Goal: Transaction & Acquisition: Download file/media

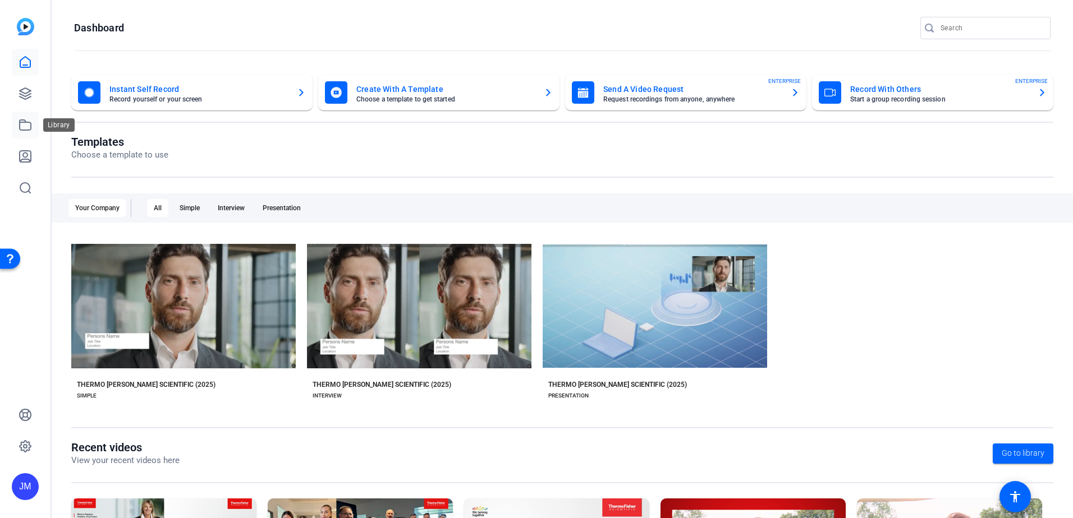
click at [29, 130] on icon at bounding box center [25, 125] width 11 height 10
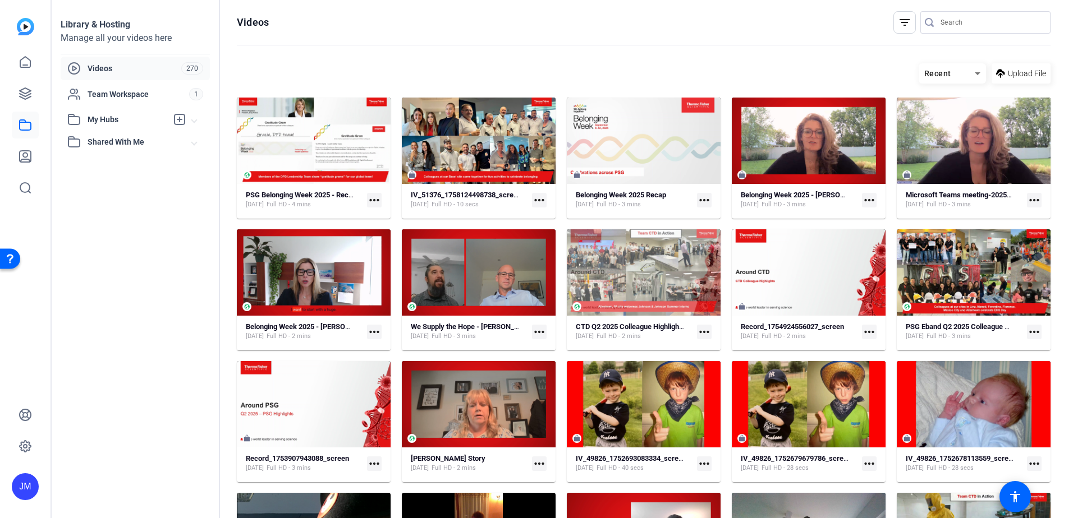
click at [79, 269] on div "Library & Hosting Manage all your videos here Videos 270 Team Workspace 1 My Hu…" at bounding box center [136, 259] width 168 height 518
click at [278, 41] on openreel-divider-bar at bounding box center [643, 46] width 813 height 24
click at [1007, 69] on span "Upload File" at bounding box center [1026, 74] width 38 height 12
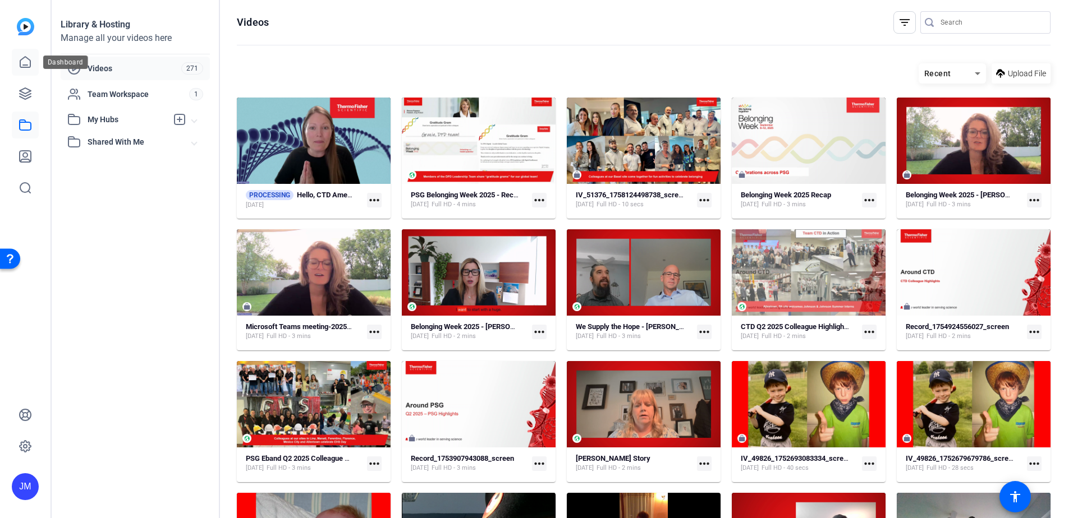
click at [30, 52] on link at bounding box center [25, 62] width 27 height 27
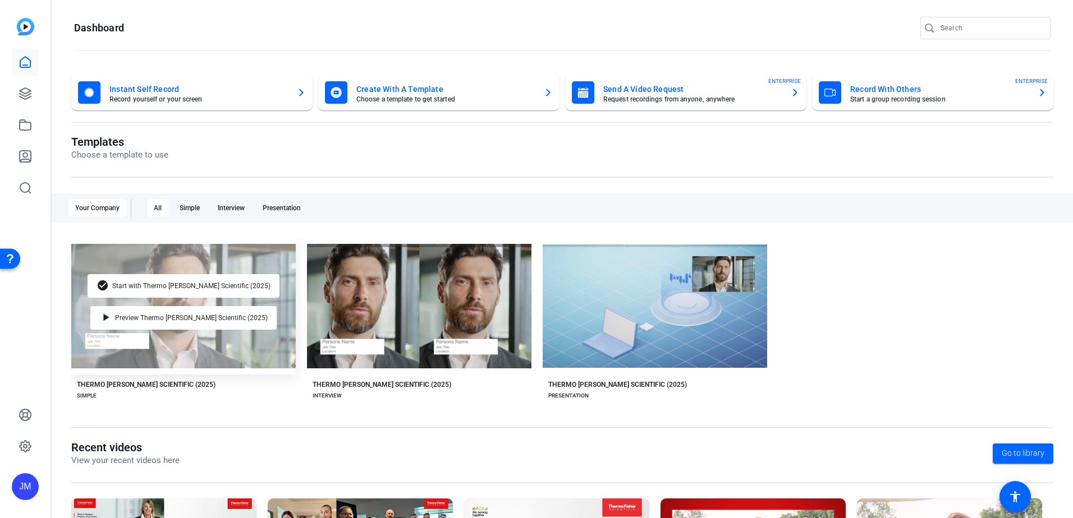
click at [215, 301] on div "check_circle Start with Thermo [PERSON_NAME] Scientific (2025) play_arrow Previ…" at bounding box center [183, 306] width 224 height 137
click at [212, 279] on div "check_circle Start with Thermo [PERSON_NAME] Scientific (2025)" at bounding box center [184, 286] width 192 height 24
